Goal: Task Accomplishment & Management: Manage account settings

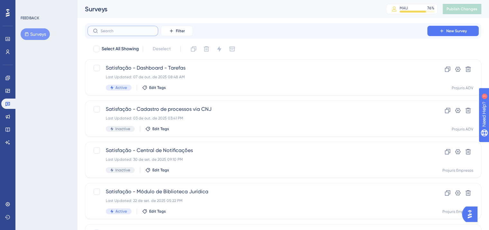
click at [121, 29] on input "text" at bounding box center [127, 31] width 52 height 5
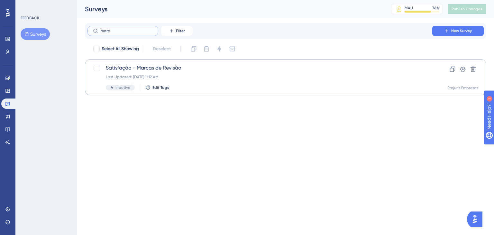
type input "marc"
click at [220, 76] on div "Last Updated: 29 de set. de 2025 11:12 AM" at bounding box center [260, 76] width 308 height 5
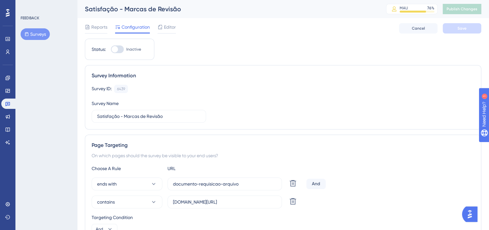
click at [46, 32] on button "Surveys" at bounding box center [35, 34] width 29 height 12
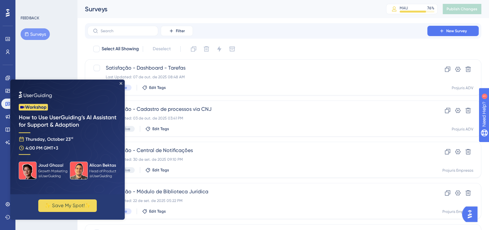
click at [121, 82] on img at bounding box center [67, 136] width 115 height 115
click at [120, 83] on icon "Close Preview" at bounding box center [121, 83] width 3 height 3
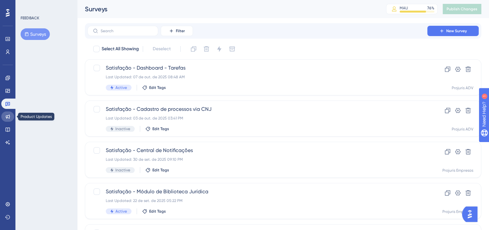
drag, startPoint x: 7, startPoint y: 116, endPoint x: 15, endPoint y: 117, distance: 8.1
click at [7, 117] on icon at bounding box center [8, 117] width 4 height 4
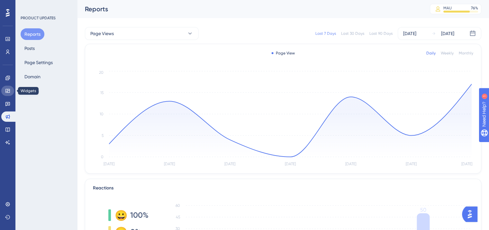
drag, startPoint x: 5, startPoint y: 89, endPoint x: 33, endPoint y: 92, distance: 27.8
click at [5, 90] on icon at bounding box center [7, 91] width 4 height 4
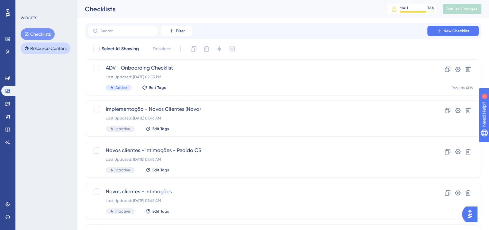
click at [47, 48] on button "Resource Centers" at bounding box center [46, 48] width 50 height 12
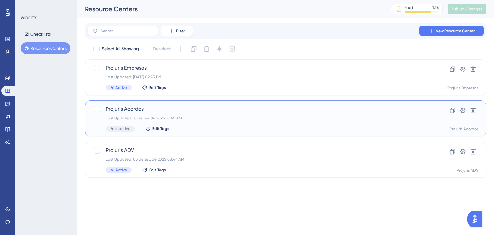
click at [211, 116] on div "Last Updated: 18 de fev. de 2025 10:45 AM" at bounding box center [260, 118] width 308 height 5
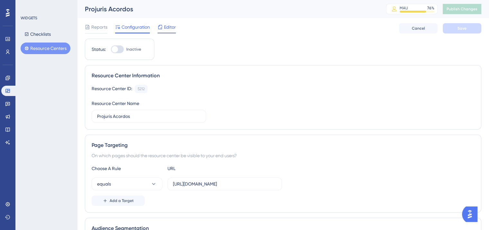
click at [173, 28] on span "Editor" at bounding box center [170, 27] width 12 height 8
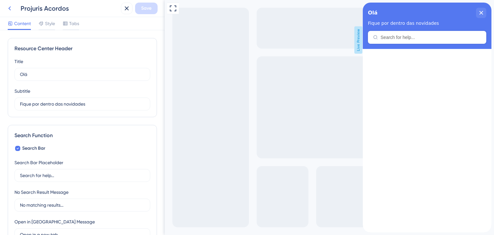
click at [10, 7] on icon at bounding box center [10, 9] width 8 height 8
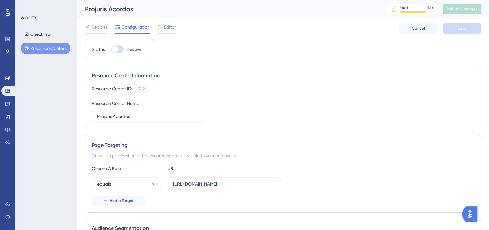
click at [48, 47] on button "Resource Centers" at bounding box center [46, 48] width 50 height 12
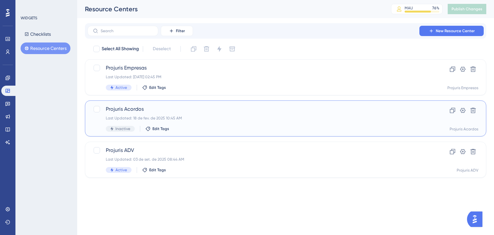
click at [236, 119] on div "Last Updated: 18 de fev. de 2025 10:45 AM" at bounding box center [260, 118] width 308 height 5
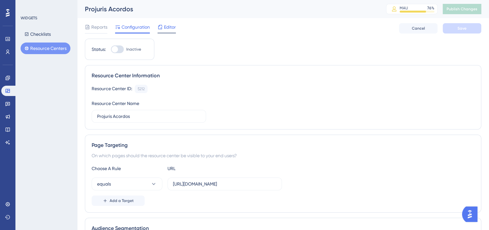
click at [167, 29] on span "Editor" at bounding box center [170, 27] width 12 height 8
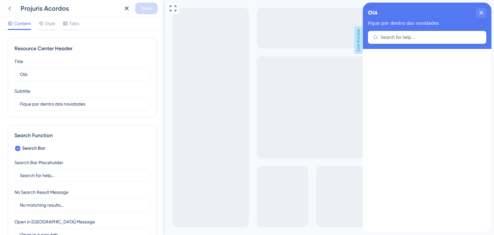
click at [11, 7] on icon at bounding box center [10, 9] width 8 height 8
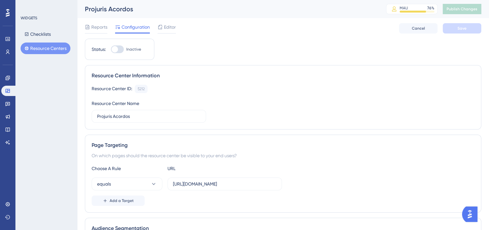
click at [44, 47] on button "Resource Centers" at bounding box center [46, 48] width 50 height 12
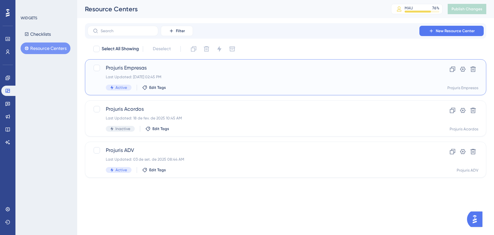
click at [166, 75] on div "Last Updated: 01 de out. de 2025 02:45 PM" at bounding box center [260, 76] width 308 height 5
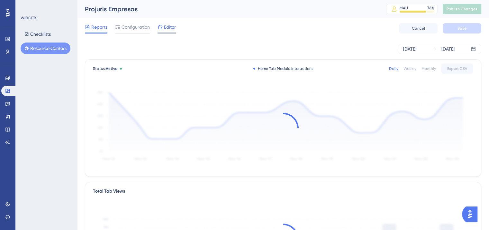
click at [164, 26] on span "Editor" at bounding box center [170, 27] width 12 height 8
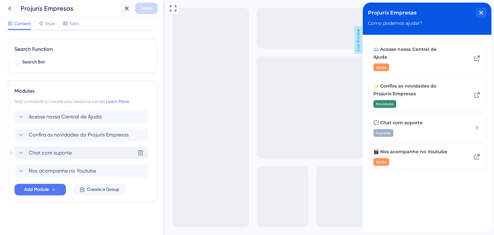
click at [21, 154] on icon at bounding box center [21, 153] width 8 height 8
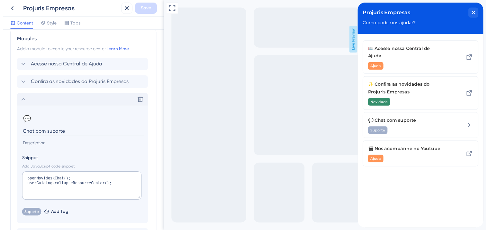
scroll to position [161, 0]
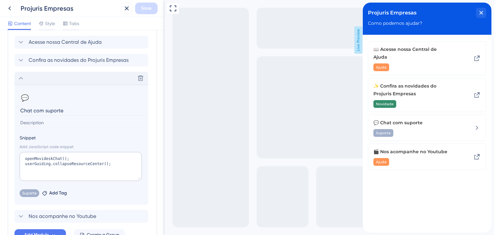
click at [9, 5] on icon at bounding box center [10, 9] width 8 height 8
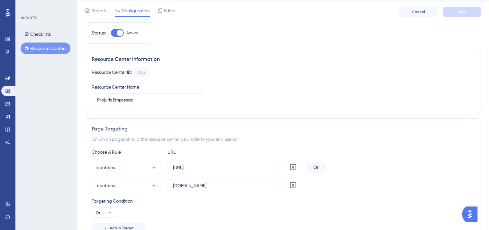
scroll to position [32, 0]
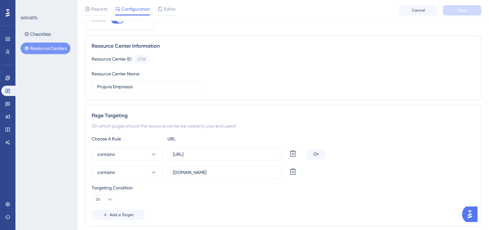
drag, startPoint x: 43, startPoint y: 48, endPoint x: 32, endPoint y: 56, distance: 13.4
click at [43, 48] on button "Resource Centers" at bounding box center [46, 48] width 50 height 12
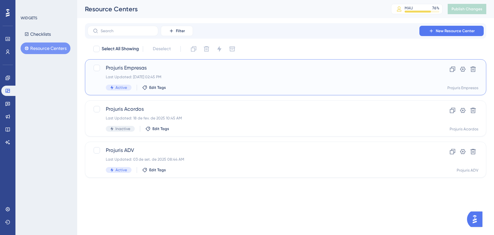
click at [202, 70] on span "Projuris Empresas" at bounding box center [260, 68] width 308 height 8
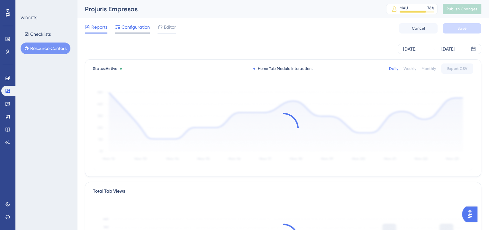
click at [127, 26] on span "Configuration" at bounding box center [136, 27] width 28 height 8
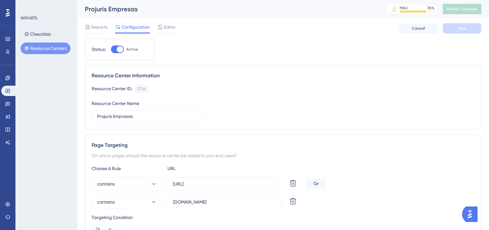
scroll to position [32, 0]
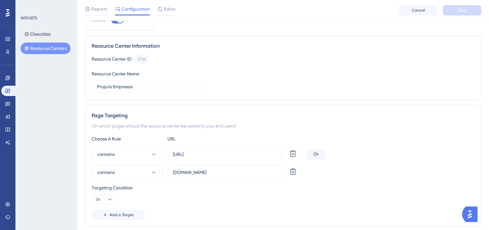
click at [46, 49] on button "Resource Centers" at bounding box center [46, 48] width 50 height 12
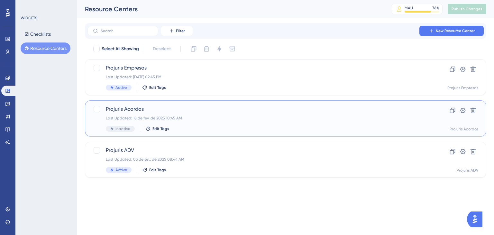
click at [246, 112] on span "Projuris Acordos" at bounding box center [260, 109] width 308 height 8
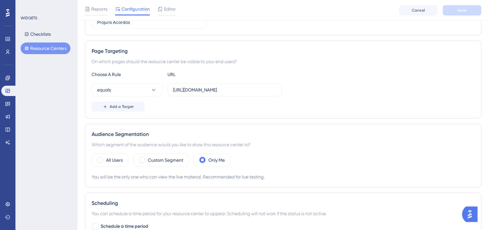
scroll to position [32, 0]
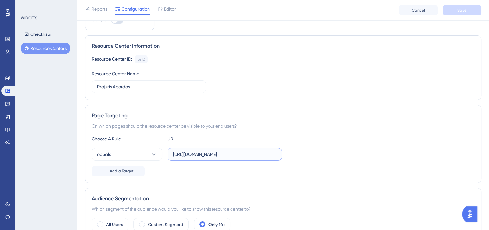
click at [181, 152] on input "http://acordos.projuris.com.br" at bounding box center [225, 154] width 104 height 7
type input "https://acordos.projuris.com.br"
click at [328, 155] on div "equals https://acordos.projuris.com.br" at bounding box center [283, 154] width 383 height 13
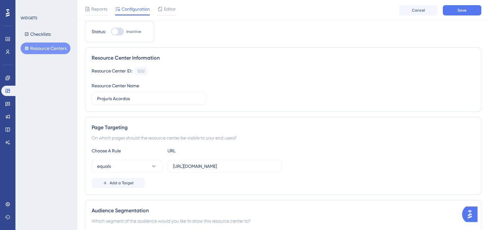
scroll to position [0, 0]
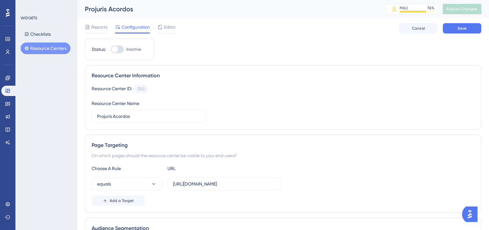
click at [121, 47] on div at bounding box center [117, 49] width 13 height 8
click at [111, 49] on input "Inactive" at bounding box center [111, 49] width 0 height 0
checkbox input "true"
click at [459, 32] on button "Save" at bounding box center [462, 28] width 39 height 10
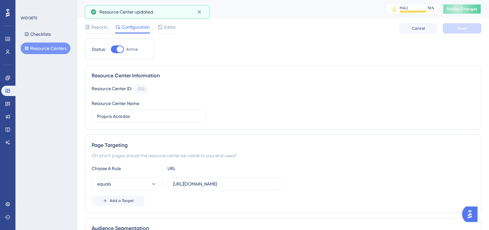
click at [466, 7] on span "Publish Changes" at bounding box center [462, 8] width 31 height 5
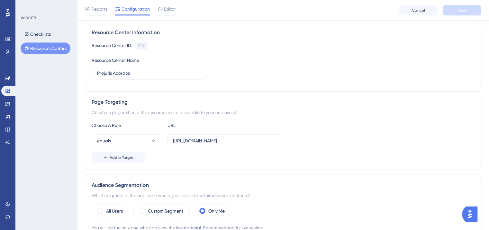
scroll to position [97, 0]
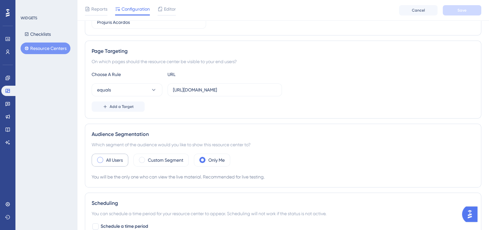
click at [103, 160] on span at bounding box center [100, 160] width 6 height 6
click at [105, 158] on input "radio" at bounding box center [105, 158] width 0 height 0
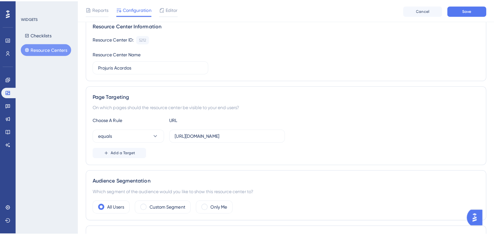
scroll to position [0, 0]
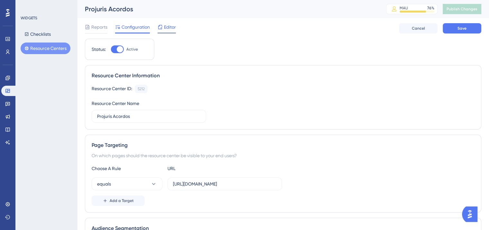
click at [161, 26] on icon at bounding box center [160, 26] width 5 height 5
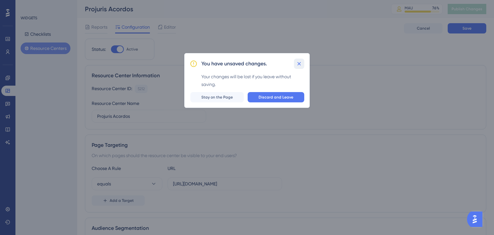
drag, startPoint x: 298, startPoint y: 61, endPoint x: 362, endPoint y: 60, distance: 64.4
click at [299, 61] on icon at bounding box center [299, 64] width 6 height 6
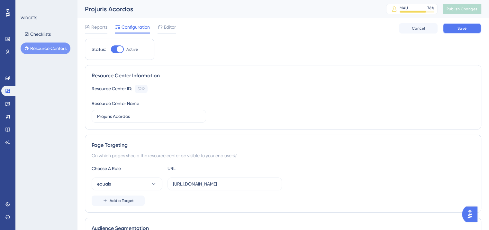
click at [464, 31] on button "Save" at bounding box center [462, 28] width 39 height 10
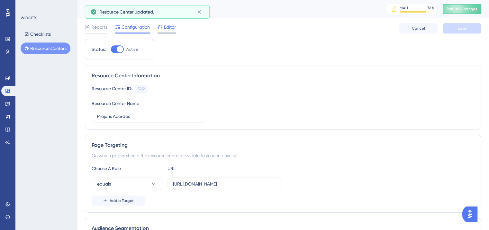
click at [172, 26] on span "Editor" at bounding box center [170, 27] width 12 height 8
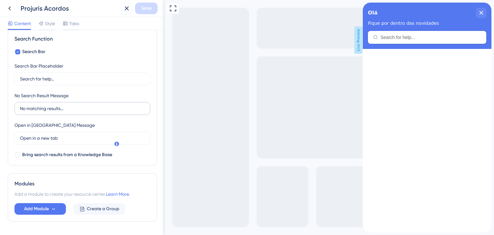
scroll to position [116, 0]
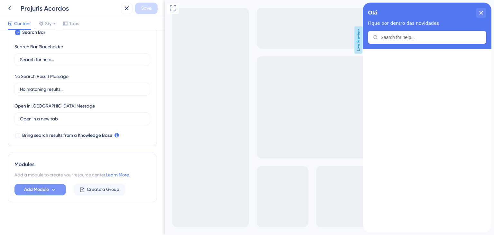
click at [59, 190] on button "Add Module" at bounding box center [39, 190] width 51 height 12
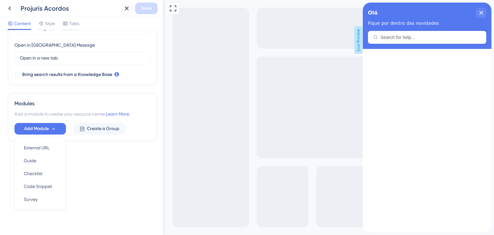
click at [107, 184] on div "Resource Center Header Title Olá 25 Olá Subtitle Fique por dentro das novidades…" at bounding box center [82, 132] width 165 height 205
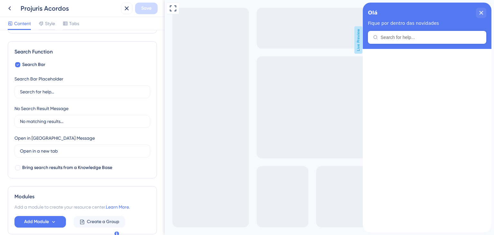
scroll to position [0, 0]
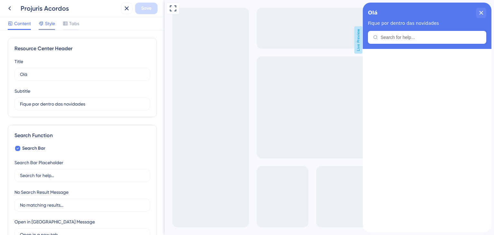
drag, startPoint x: 47, startPoint y: 22, endPoint x: 51, endPoint y: 22, distance: 4.2
click at [47, 22] on span "Style" at bounding box center [50, 24] width 10 height 8
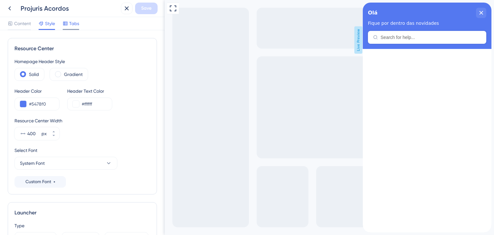
click at [71, 25] on span "Tabs" at bounding box center [74, 24] width 10 height 8
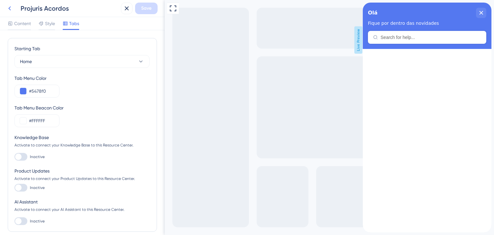
click at [13, 9] on icon at bounding box center [10, 9] width 8 height 8
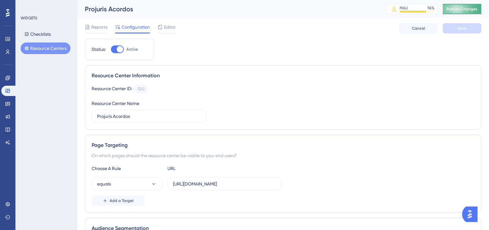
click at [468, 11] on span "Publish Changes" at bounding box center [462, 8] width 31 height 5
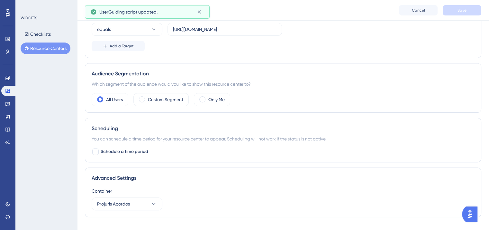
scroll to position [182, 0]
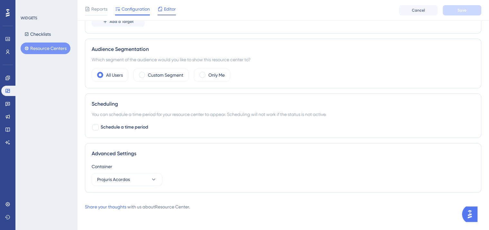
click at [172, 10] on span "Editor" at bounding box center [170, 9] width 12 height 8
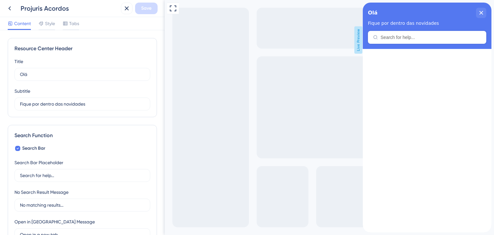
scroll to position [64, 0]
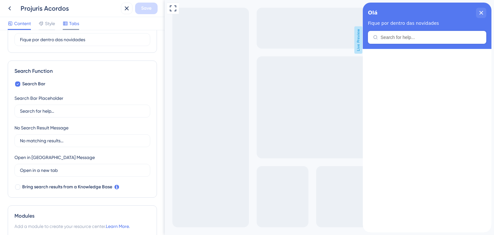
click at [76, 20] on span "Tabs" at bounding box center [74, 24] width 10 height 8
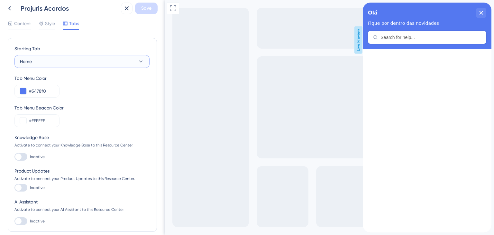
click at [108, 60] on button "Home" at bounding box center [81, 61] width 135 height 13
click at [77, 49] on div "Starting Tab" at bounding box center [81, 50] width 135 height 10
click at [23, 25] on span "Content" at bounding box center [22, 24] width 17 height 8
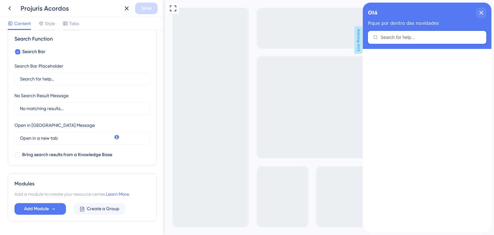
scroll to position [116, 0]
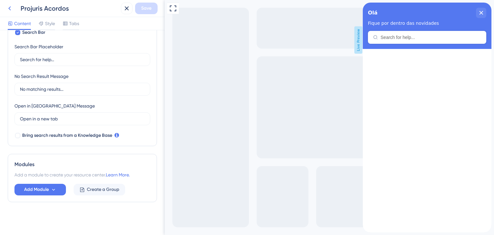
click at [10, 6] on icon at bounding box center [10, 9] width 8 height 8
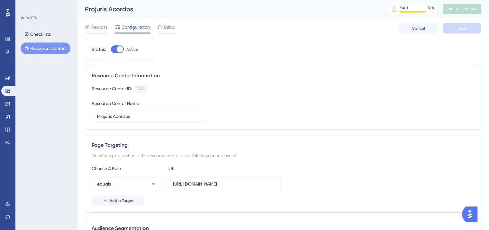
click at [121, 48] on div at bounding box center [120, 49] width 6 height 6
click at [111, 49] on input "Active" at bounding box center [111, 49] width 0 height 0
checkbox input "false"
click at [464, 30] on span "Save" at bounding box center [462, 28] width 9 height 5
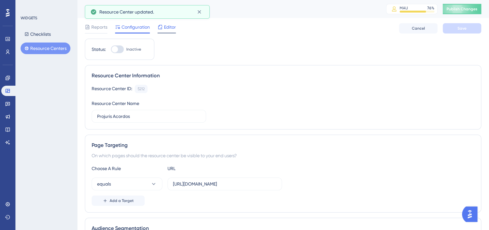
click at [172, 29] on span "Editor" at bounding box center [170, 27] width 12 height 8
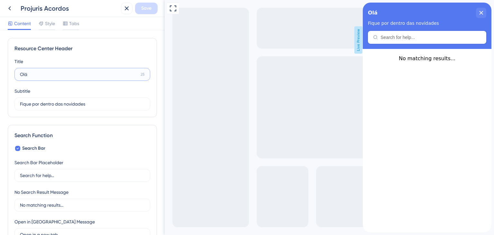
drag, startPoint x: 57, startPoint y: 73, endPoint x: 13, endPoint y: 66, distance: 44.1
click at [13, 66] on div "Resource Center Header Title Olá 25 Olá Subtitle Fique por dentro das novidades…" at bounding box center [82, 77] width 149 height 79
type input "Projuris Acordos"
drag, startPoint x: 108, startPoint y: 106, endPoint x: 10, endPoint y: 98, distance: 99.1
click at [10, 98] on div "Resource Center Header Title Projuris Acordos 12 Projuris Acordos Subtitle Fiqu…" at bounding box center [82, 77] width 149 height 79
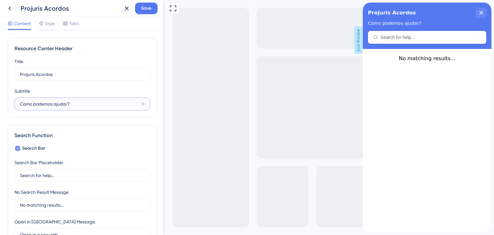
type input "Como podemos ajudar?"
click at [18, 149] on icon at bounding box center [17, 148] width 3 height 5
checkbox input "false"
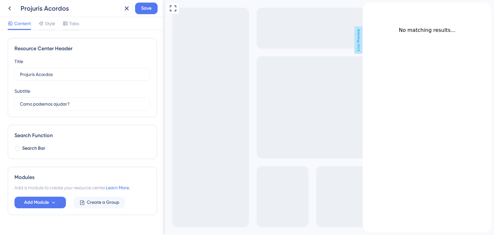
scroll to position [13, 0]
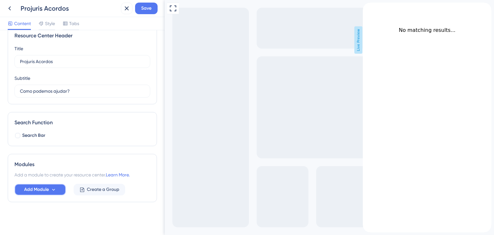
click at [50, 189] on button "Add Module" at bounding box center [39, 190] width 51 height 12
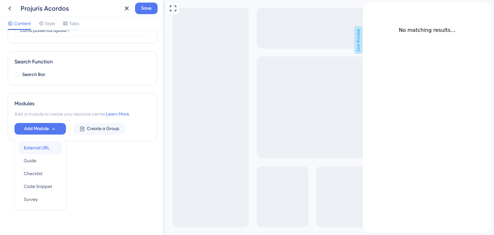
click at [46, 146] on span "External URL" at bounding box center [37, 148] width 26 height 8
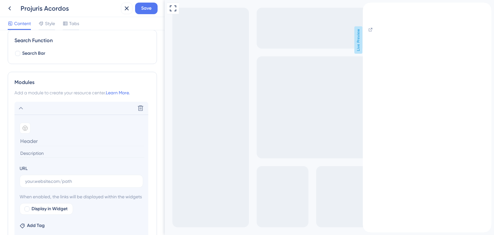
scroll to position [106, 0]
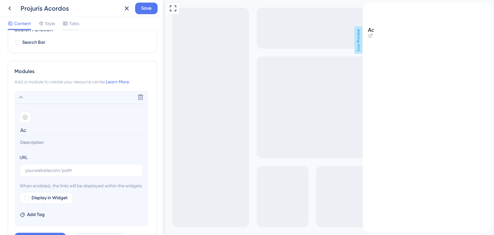
type input "A"
click at [26, 118] on icon at bounding box center [25, 117] width 5 height 5
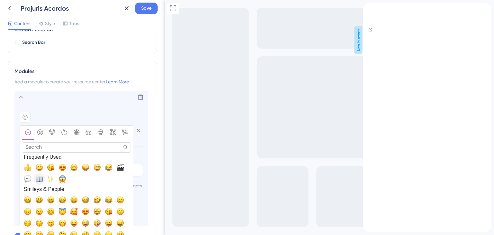
click at [40, 178] on span "📖, book, open_book" at bounding box center [39, 179] width 8 height 8
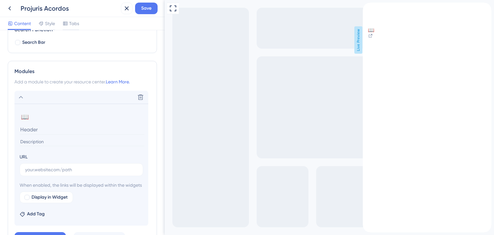
click at [46, 127] on input at bounding box center [82, 130] width 125 height 10
type input "Acesse nossa Central de Ajuda"
click at [59, 170] on input "text" at bounding box center [81, 169] width 113 height 7
paste input "https://projurishelp.atlassian.net/wiki/spaces/PA/pages/47808600"
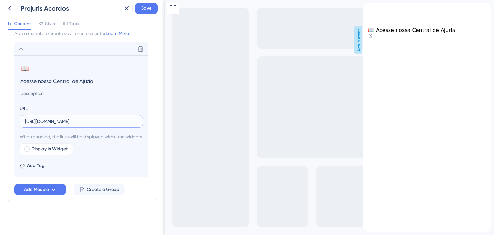
scroll to position [162, 0]
type input "https://projurishelp.atlassian.net/wiki/spaces/PA/pages/47808600"
click at [51, 189] on icon at bounding box center [53, 188] width 5 height 5
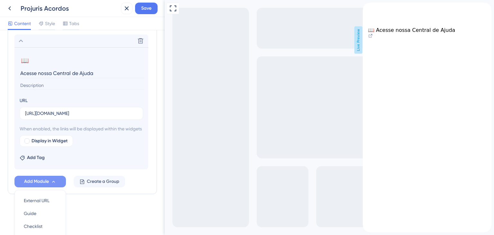
scroll to position [223, 0]
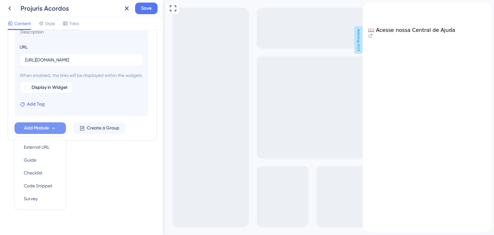
click at [40, 102] on span "Add Tag" at bounding box center [36, 104] width 18 height 8
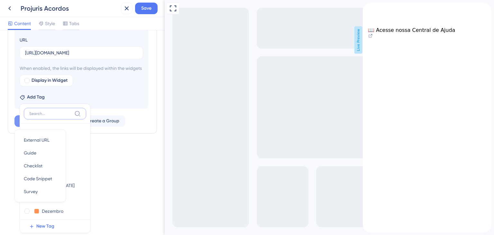
scroll to position [253, 0]
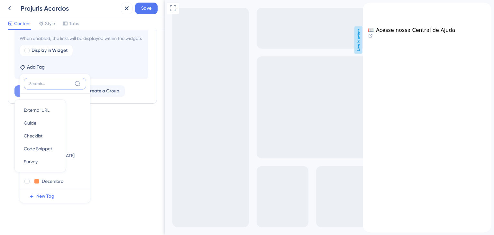
click at [59, 86] on input at bounding box center [50, 83] width 42 height 5
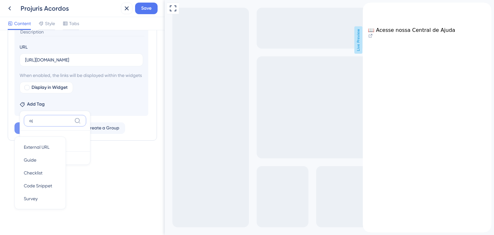
scroll to position [223, 0]
type input "aj"
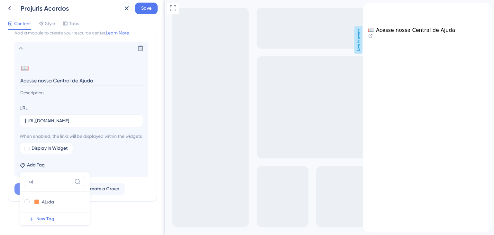
scroll to position [162, 0]
click at [51, 200] on input "Ajuda" at bounding box center [55, 202] width 26 height 8
click at [28, 202] on div at bounding box center [26, 201] width 5 height 5
checkbox input "true"
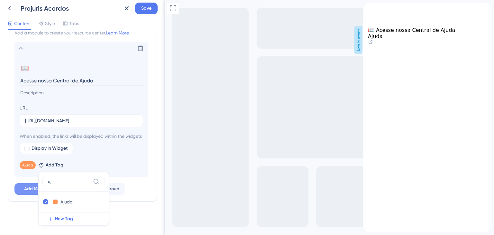
click at [126, 210] on div "Resource Center Header Title Projuris Acordos 12 Projuris Acordos Subtitle Como…" at bounding box center [82, 55] width 149 height 344
click at [48, 187] on span "Add Module" at bounding box center [36, 189] width 25 height 8
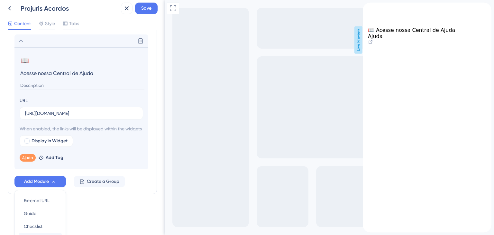
scroll to position [223, 0]
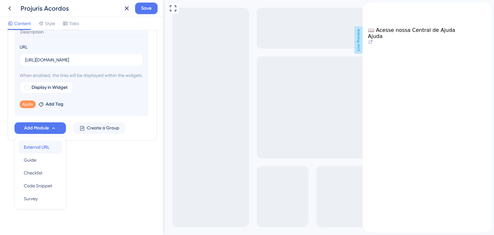
click at [33, 148] on span "External URL" at bounding box center [37, 147] width 26 height 8
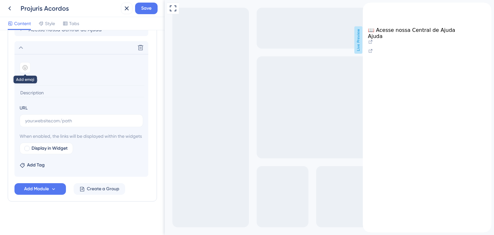
click at [24, 65] on icon at bounding box center [25, 67] width 5 height 5
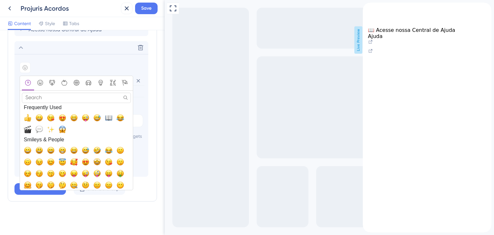
click at [51, 126] on span "✨, sparkles" at bounding box center [51, 130] width 8 height 8
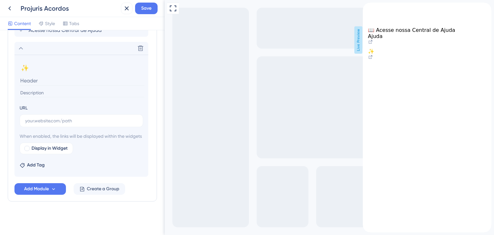
scroll to position [180, 0]
click at [44, 76] on input at bounding box center [82, 81] width 125 height 10
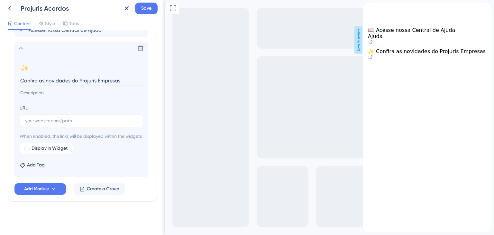
click at [111, 76] on input "Confira as novidades do Projuris Empresas" at bounding box center [82, 81] width 125 height 10
type input "Confira as novidades do Projuris Acordos"
click at [33, 166] on span "Add Tag" at bounding box center [36, 165] width 18 height 8
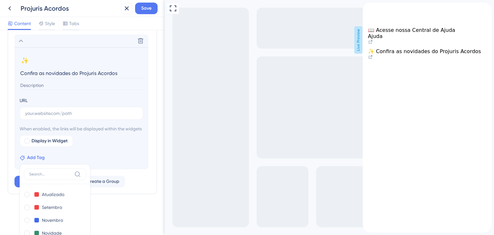
scroll to position [284, 0]
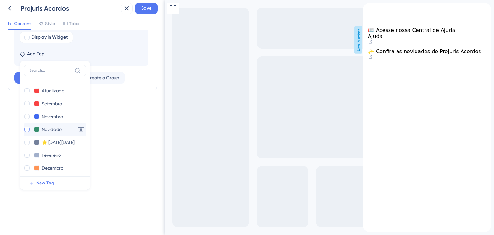
click at [27, 132] on div at bounding box center [26, 129] width 5 height 5
checkbox input "true"
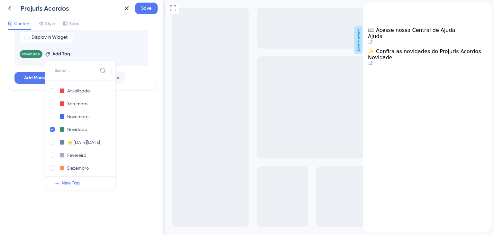
click at [146, 155] on div "Resource Center Header Title Projuris Acordos 12 Projuris Acordos Subtitle Como…" at bounding box center [82, 132] width 165 height 205
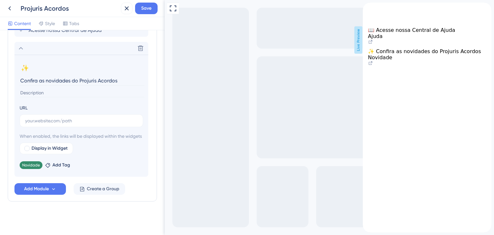
scroll to position [180, 0]
click at [143, 45] on icon at bounding box center [140, 48] width 6 height 6
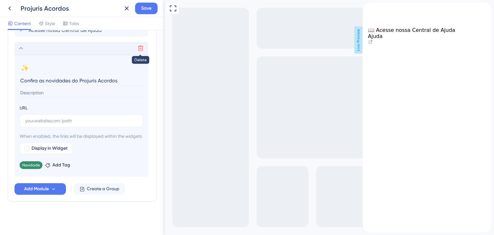
scroll to position [32, 0]
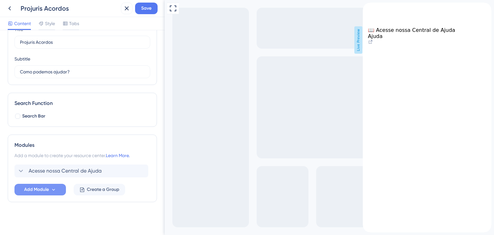
click at [43, 189] on span "Add Module" at bounding box center [36, 190] width 25 height 8
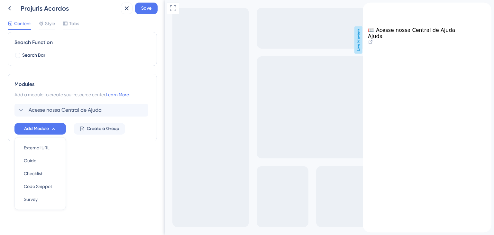
click at [96, 165] on div "Resource Center Header Title Projuris Acordos 12 Projuris Acordos Subtitle Como…" at bounding box center [82, 56] width 149 height 222
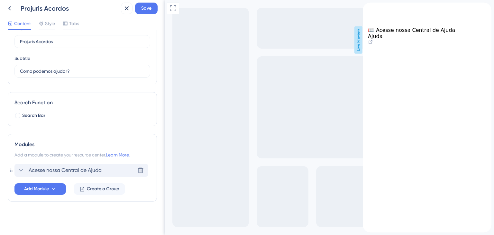
scroll to position [32, 0]
click at [60, 187] on button "Add Module" at bounding box center [39, 190] width 51 height 12
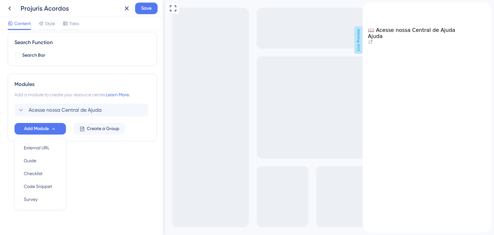
click at [144, 179] on div "Resource Center Header Title Projuris Acordos 12 Projuris Acordos Subtitle Como…" at bounding box center [82, 132] width 165 height 205
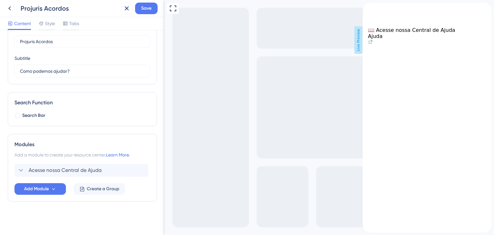
scroll to position [32, 0]
click at [144, 7] on span "Save" at bounding box center [146, 9] width 10 height 8
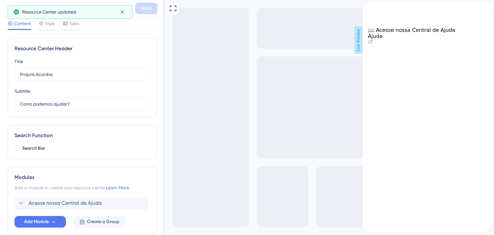
scroll to position [0, 0]
click at [45, 20] on span "Style" at bounding box center [50, 24] width 10 height 8
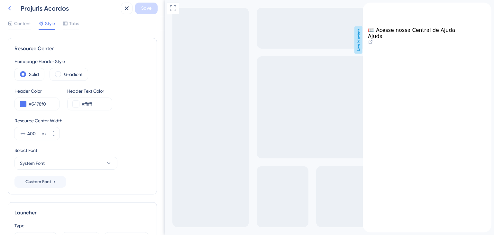
click at [10, 8] on icon at bounding box center [9, 8] width 3 height 4
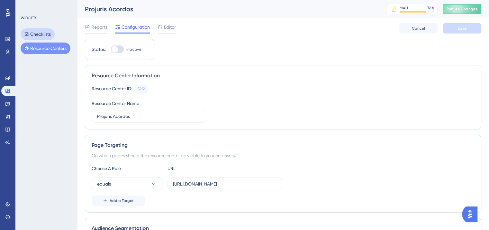
click at [42, 32] on button "Checklists" at bounding box center [38, 34] width 34 height 12
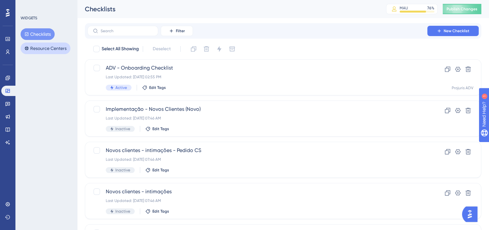
click at [42, 46] on button "Resource Centers" at bounding box center [46, 48] width 50 height 12
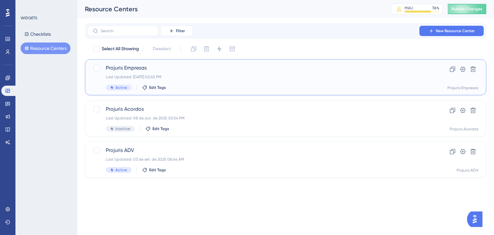
click at [154, 76] on div "Last Updated: 01 de out. de 2025 02:45 PM" at bounding box center [260, 76] width 308 height 5
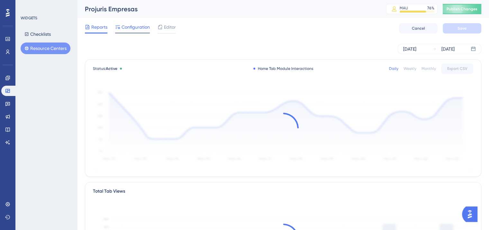
click at [146, 28] on span "Configuration" at bounding box center [136, 27] width 28 height 8
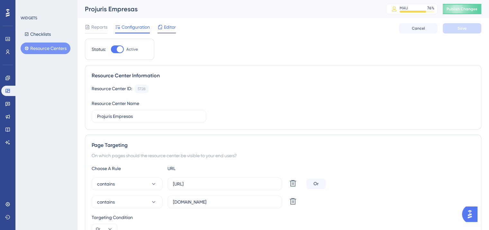
click at [169, 23] on span "Editor" at bounding box center [170, 27] width 12 height 8
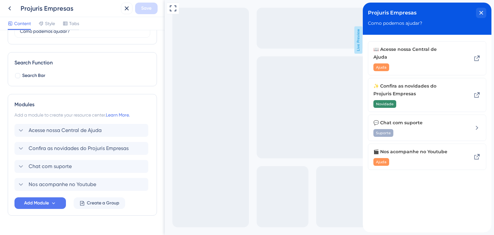
scroll to position [86, 0]
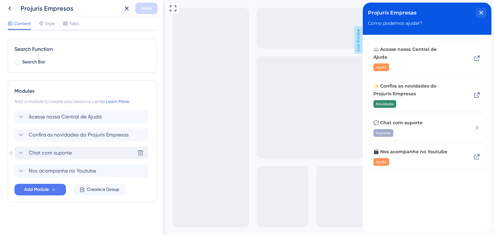
click at [20, 152] on icon at bounding box center [21, 153] width 8 height 8
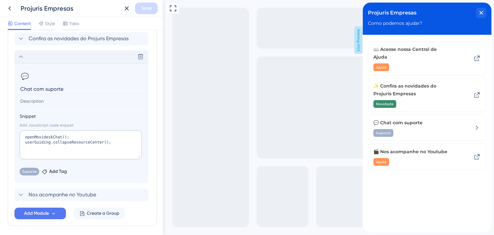
scroll to position [183, 0]
drag, startPoint x: 108, startPoint y: 141, endPoint x: 28, endPoint y: 145, distance: 80.3
click at [12, 137] on div "Modules Add a module to create your resource center. Learn More. Acesse nossa C…" at bounding box center [82, 105] width 149 height 242
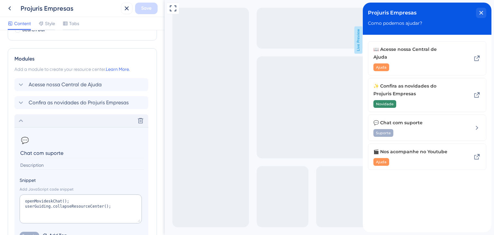
click at [18, 117] on icon at bounding box center [21, 121] width 8 height 8
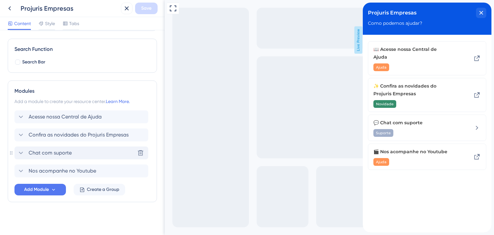
scroll to position [22, 0]
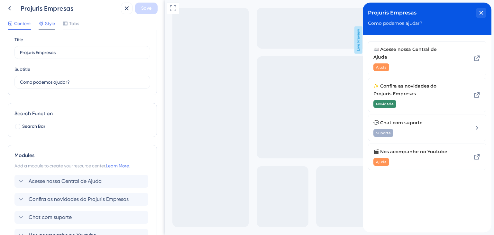
click at [52, 23] on span "Style" at bounding box center [50, 24] width 10 height 8
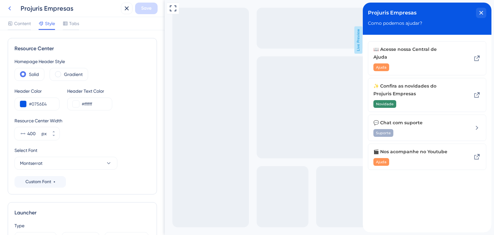
click at [9, 7] on icon at bounding box center [10, 9] width 8 height 8
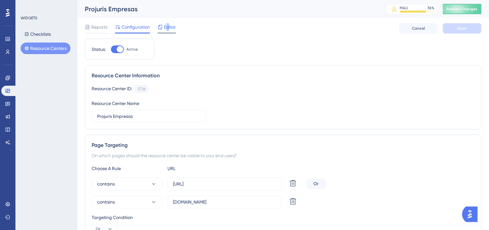
click at [168, 26] on span "Editor" at bounding box center [170, 27] width 12 height 8
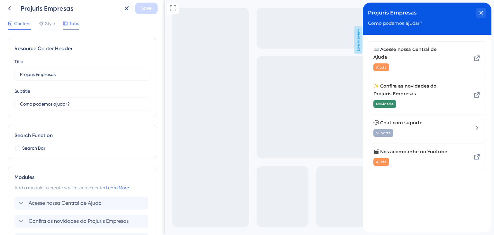
click at [77, 24] on span "Tabs" at bounding box center [74, 24] width 10 height 8
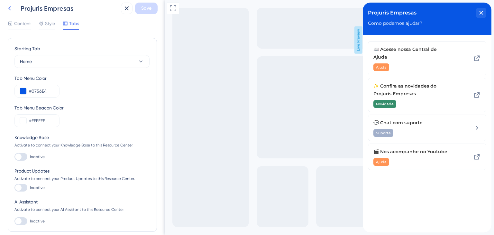
click at [12, 5] on icon at bounding box center [10, 9] width 8 height 8
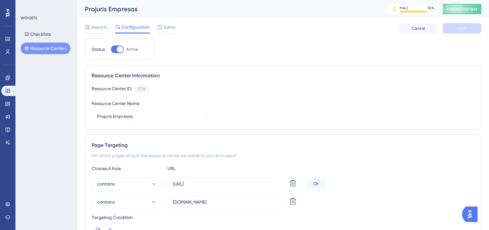
click at [44, 51] on button "Resource Centers" at bounding box center [46, 48] width 50 height 12
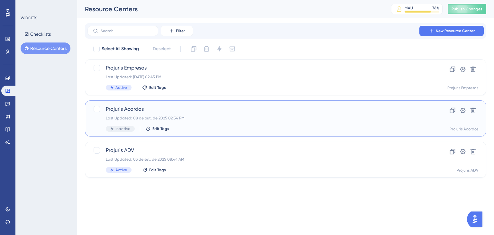
click at [169, 115] on div "Projuris Acordos Last Updated: 08 de out. de 2025 02:54 PM Inactive Edit Tags" at bounding box center [260, 118] width 308 height 26
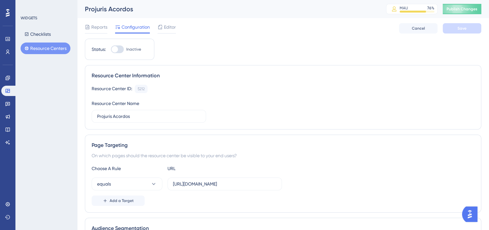
click at [166, 26] on span "Editor" at bounding box center [170, 27] width 12 height 8
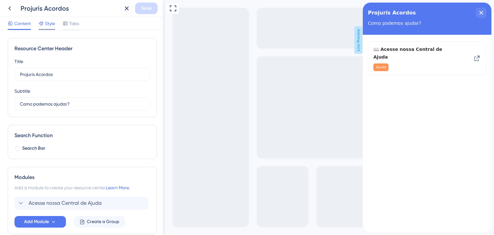
click at [50, 21] on span "Style" at bounding box center [50, 24] width 10 height 8
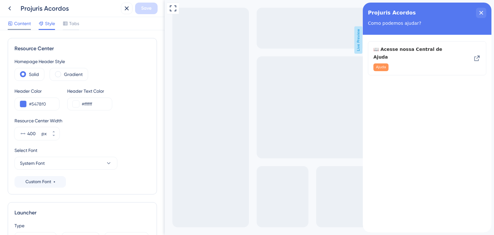
click at [27, 23] on span "Content" at bounding box center [22, 24] width 17 height 8
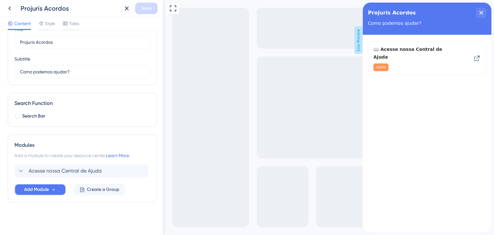
click at [49, 189] on span "Add Module" at bounding box center [36, 190] width 25 height 8
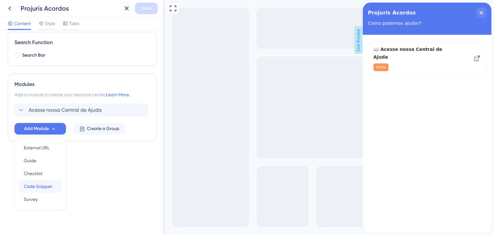
click at [47, 190] on div "Code Snippet Code Snippet" at bounding box center [40, 186] width 33 height 13
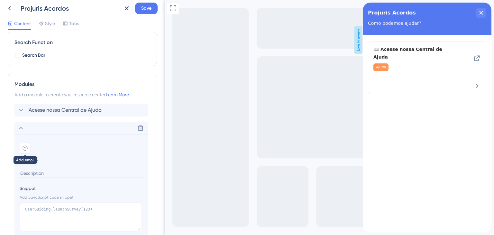
click at [25, 147] on icon at bounding box center [25, 147] width 5 height 5
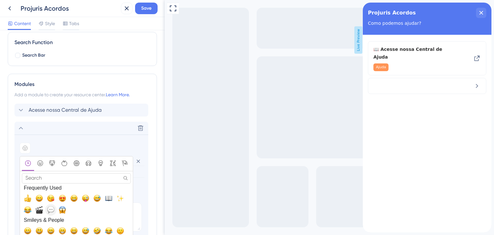
click at [51, 210] on span "💬, speech_balloon" at bounding box center [51, 210] width 8 height 8
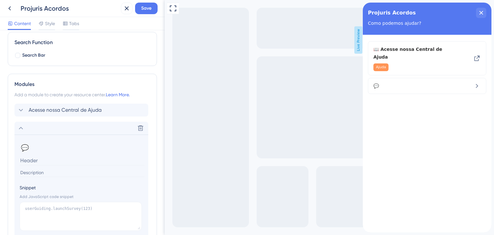
click at [40, 157] on input at bounding box center [82, 160] width 125 height 10
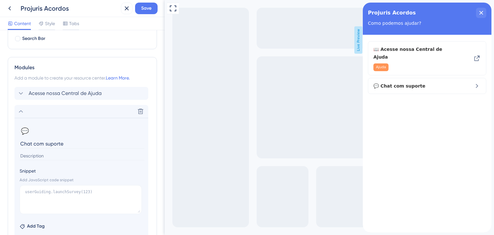
scroll to position [125, 0]
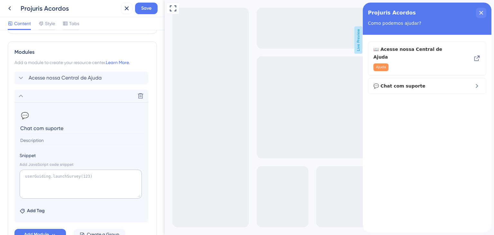
type input "Chat com suporte"
click at [58, 175] on textarea at bounding box center [81, 184] width 122 height 29
click at [51, 178] on textarea at bounding box center [81, 184] width 122 height 29
paste textarea "openMovideskChat(); userGuiding.collapseResourceCenter();"
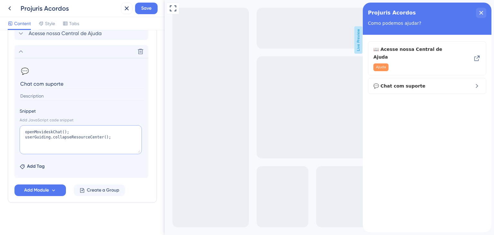
scroll to position [170, 0]
type textarea "openMovideskChat(); userGuiding.collapseResourceCenter();"
click at [33, 163] on span "Add Tag" at bounding box center [36, 166] width 18 height 8
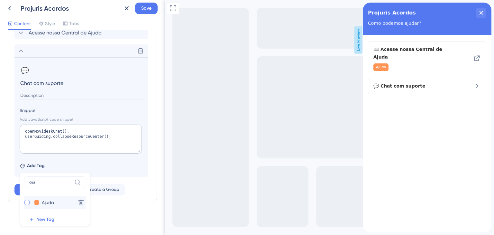
type input "aju"
click at [25, 201] on div at bounding box center [26, 202] width 5 height 5
checkbox input "true"
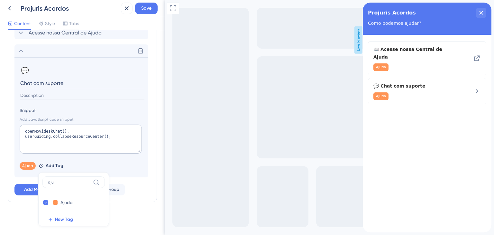
click at [143, 210] on div "Resource Center Header Title Projuris Acordos 12 Projuris Acordos Subtitle Como…" at bounding box center [82, 48] width 149 height 360
click at [55, 163] on span "Add Tag" at bounding box center [55, 166] width 18 height 8
type input "Supor"
click at [44, 202] on div at bounding box center [45, 202] width 5 height 5
checkbox input "true"
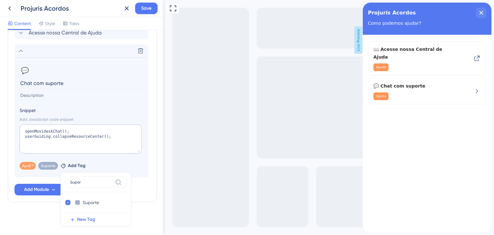
click at [27, 164] on span "Ajuda" at bounding box center [27, 165] width 11 height 5
click at [33, 165] on icon at bounding box center [33, 165] width 4 height 4
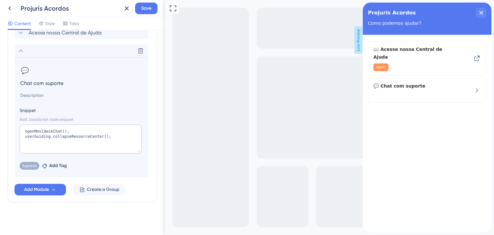
click at [142, 209] on div "Resource Center Header Title Projuris Acordos 12 Projuris Acordos Subtitle Como…" at bounding box center [82, 48] width 149 height 360
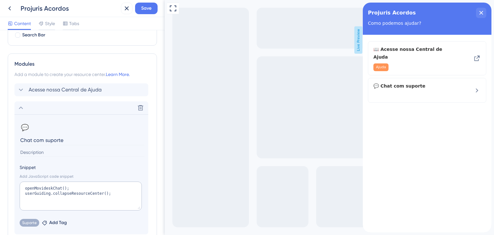
scroll to position [42, 0]
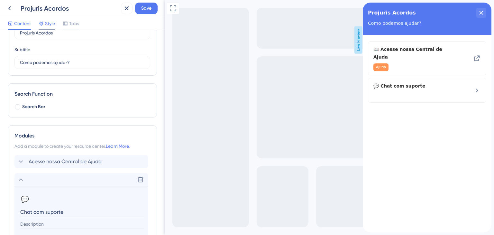
click at [47, 26] on span "Style" at bounding box center [50, 24] width 10 height 8
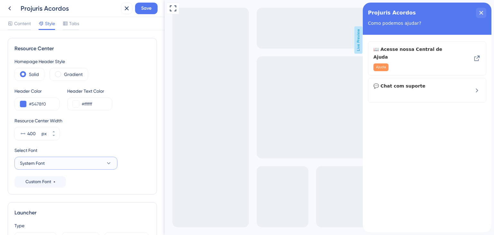
click at [80, 163] on button "System Font" at bounding box center [65, 163] width 103 height 13
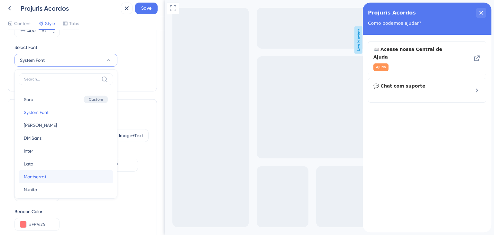
click at [60, 171] on button "Montserrat Montserrat" at bounding box center [66, 176] width 95 height 13
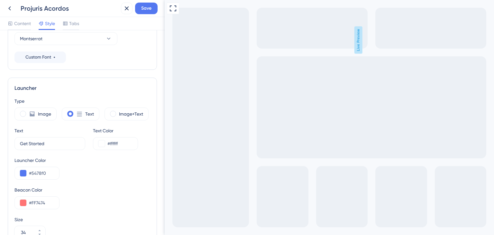
scroll to position [135, 0]
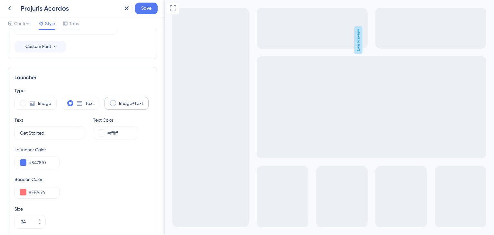
click at [112, 103] on span at bounding box center [113, 103] width 6 height 6
click at [118, 101] on input "radio" at bounding box center [118, 101] width 0 height 0
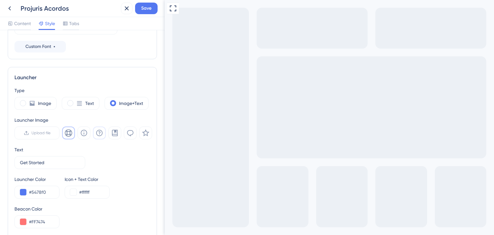
click at [104, 132] on button at bounding box center [99, 132] width 13 height 13
drag, startPoint x: 51, startPoint y: 161, endPoint x: 9, endPoint y: 154, distance: 43.1
click at [9, 154] on div "Launcher Type Image Text Image+Text Launcher Image Upload file Text Get Started…" at bounding box center [82, 195] width 149 height 257
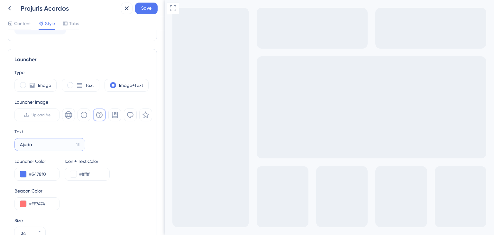
scroll to position [167, 0]
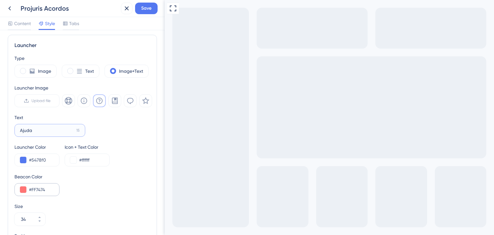
type input "Ajuda"
click at [24, 188] on button at bounding box center [23, 189] width 6 height 6
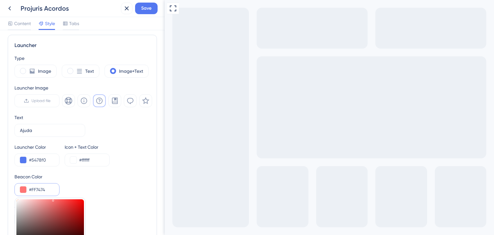
scroll to position [232, 0]
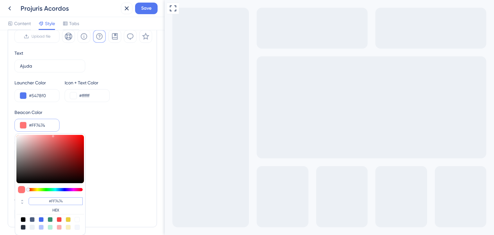
drag, startPoint x: 66, startPoint y: 199, endPoint x: 51, endPoint y: 197, distance: 15.5
click at [51, 197] on input "#FF7474" at bounding box center [56, 201] width 54 height 8
type input "#5478F"
type input "#5478f0"
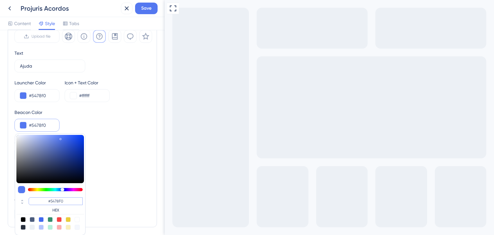
type input "#5478F0"
click at [124, 179] on div "Position Right" at bounding box center [82, 179] width 136 height 23
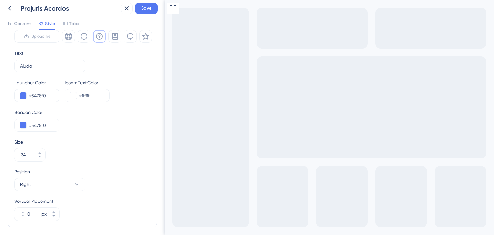
scroll to position [257, 0]
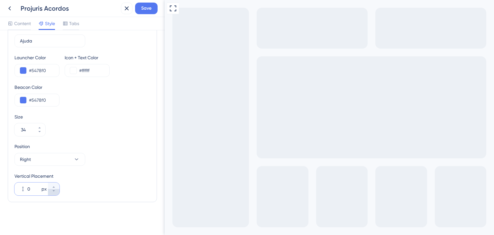
click at [56, 191] on button "0 px" at bounding box center [54, 192] width 12 height 6
click at [57, 191] on button "-1 px" at bounding box center [54, 192] width 12 height 6
click at [57, 191] on button "-2 px" at bounding box center [54, 192] width 12 height 6
drag, startPoint x: 38, startPoint y: 187, endPoint x: 19, endPoint y: 188, distance: 18.7
click at [20, 188] on div "0185 px" at bounding box center [30, 188] width 33 height 13
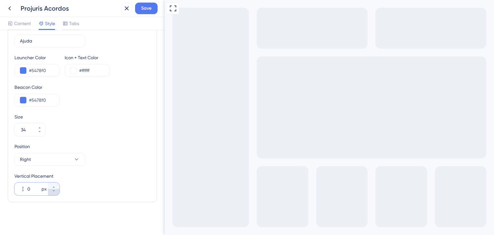
click at [56, 191] on button "0 px" at bounding box center [54, 192] width 12 height 6
click at [56, 191] on button "-1 px" at bounding box center [54, 192] width 12 height 6
click at [56, 191] on button "-2 px" at bounding box center [54, 192] width 12 height 6
click at [55, 191] on button "-3 px" at bounding box center [54, 192] width 12 height 6
click at [55, 191] on icon at bounding box center [54, 191] width 4 height 4
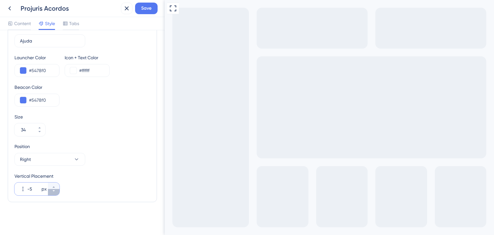
click at [55, 191] on icon at bounding box center [54, 191] width 4 height 4
click at [56, 191] on button "-9 px" at bounding box center [54, 192] width 12 height 6
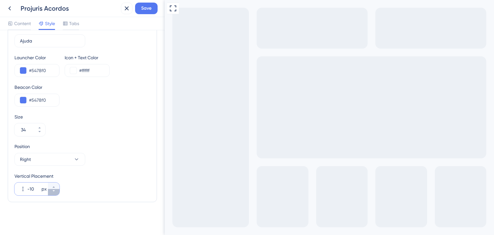
click at [56, 191] on button "-10 px" at bounding box center [54, 192] width 12 height 6
click at [56, 191] on button "-11 px" at bounding box center [54, 192] width 12 height 6
type input "-185"
click at [77, 24] on span "Tabs" at bounding box center [74, 24] width 10 height 8
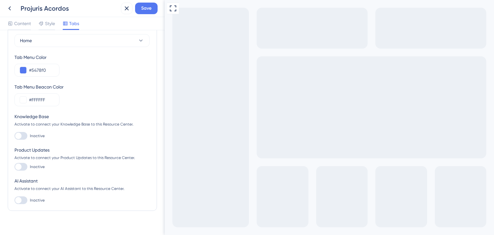
scroll to position [30, 0]
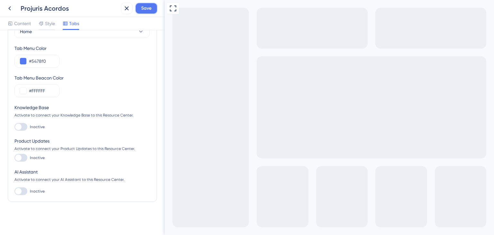
click at [152, 11] on button "Save" at bounding box center [146, 9] width 23 height 12
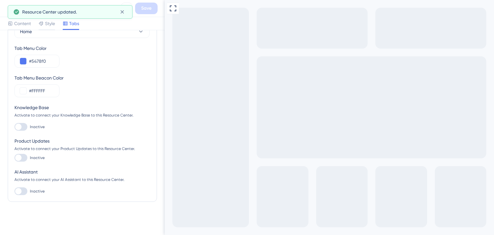
click at [121, 12] on icon at bounding box center [122, 12] width 6 height 6
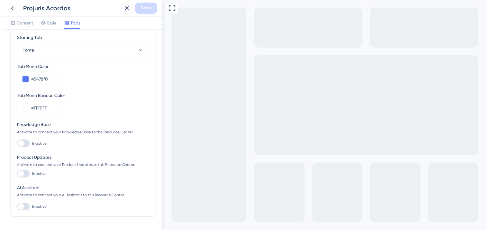
scroll to position [0, 0]
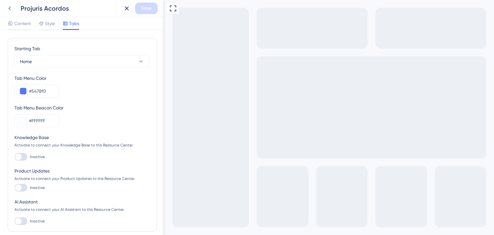
click at [10, 6] on icon at bounding box center [10, 9] width 8 height 8
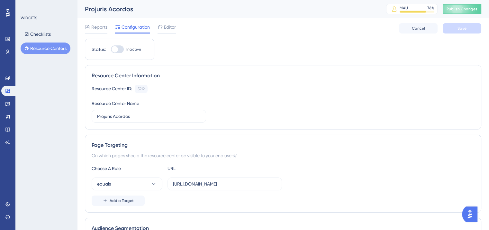
click at [122, 49] on div at bounding box center [117, 49] width 13 height 8
click at [111, 49] on input "Inactive" at bounding box center [111, 49] width 0 height 0
click at [452, 28] on button "Save" at bounding box center [462, 28] width 39 height 10
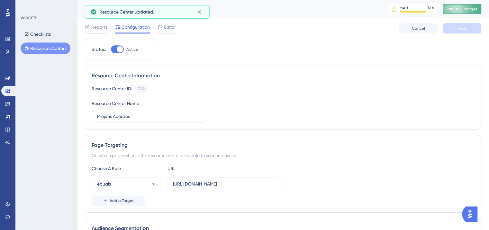
click at [478, 10] on span "Publish Changes" at bounding box center [462, 8] width 31 height 5
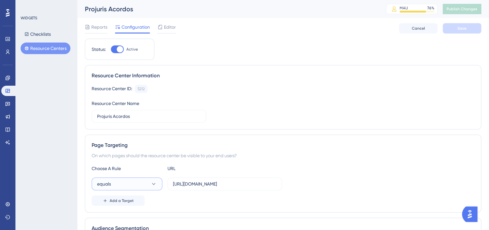
click at [139, 178] on button "equals" at bounding box center [127, 183] width 71 height 13
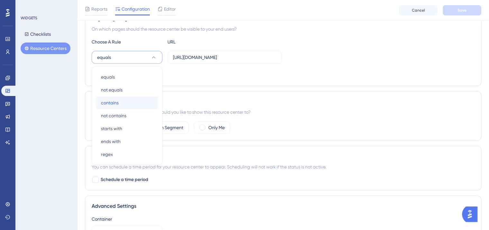
click at [122, 103] on div "contains contains" at bounding box center [127, 102] width 52 height 13
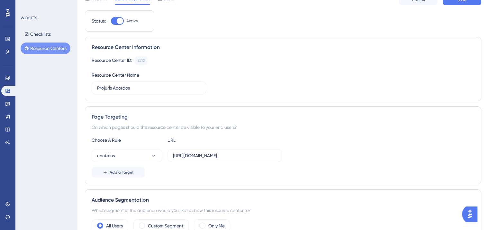
scroll to position [0, 0]
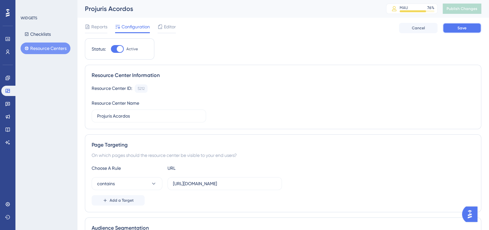
click at [468, 26] on button "Save" at bounding box center [462, 28] width 39 height 10
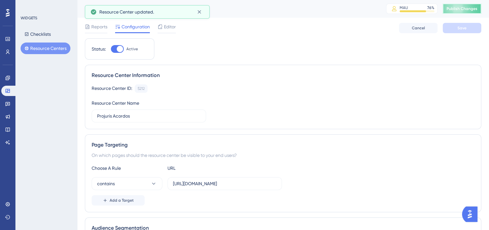
click at [461, 9] on span "Publish Changes" at bounding box center [462, 8] width 31 height 5
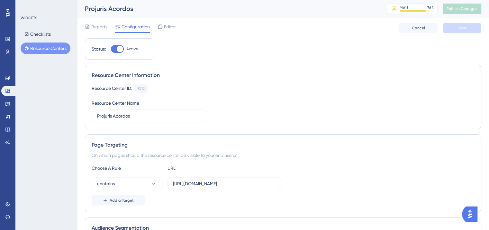
click at [115, 50] on div at bounding box center [117, 49] width 13 height 8
click at [111, 49] on input "Active" at bounding box center [111, 49] width 0 height 0
checkbox input "false"
click at [457, 29] on button "Save" at bounding box center [462, 28] width 39 height 10
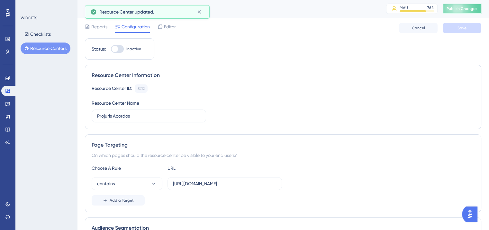
click at [470, 5] on button "Publish Changes" at bounding box center [462, 9] width 39 height 10
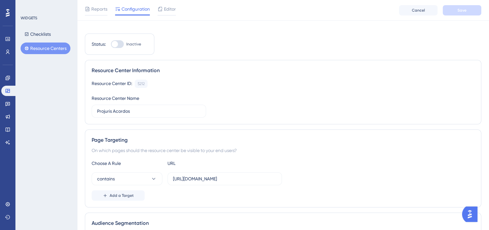
scroll to position [0, 0]
